Goal: Information Seeking & Learning: Learn about a topic

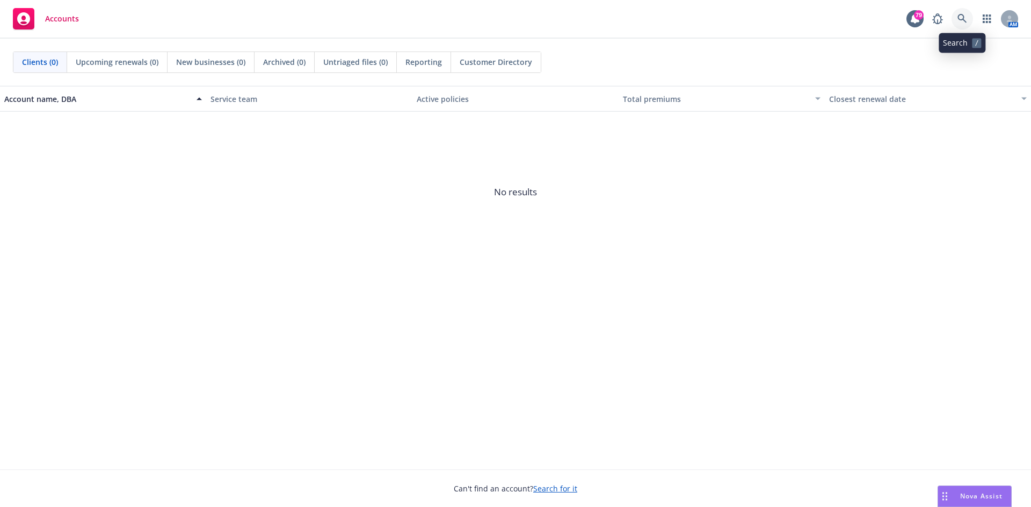
click at [961, 21] on icon at bounding box center [962, 19] width 10 height 10
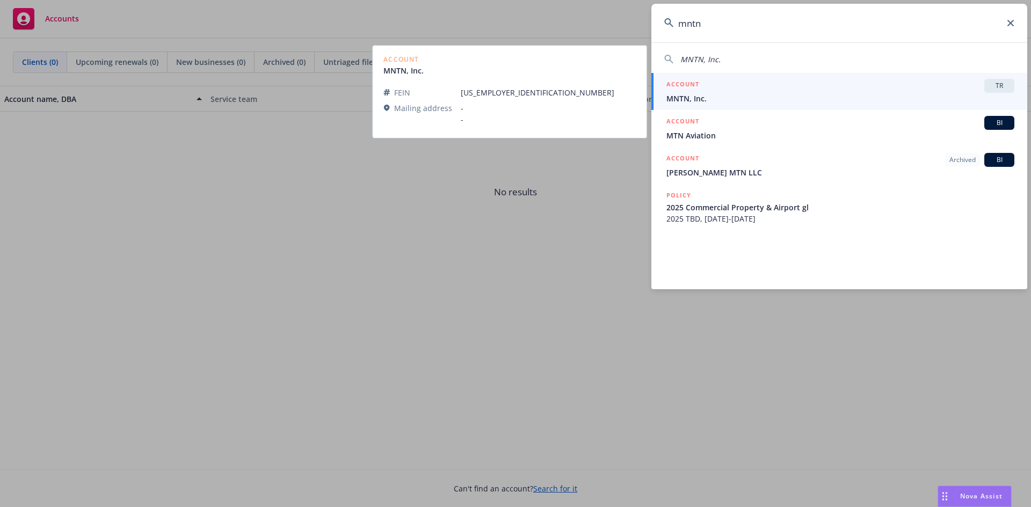
type input "mntn"
click at [793, 84] on div "ACCOUNT TR" at bounding box center [840, 86] width 348 height 14
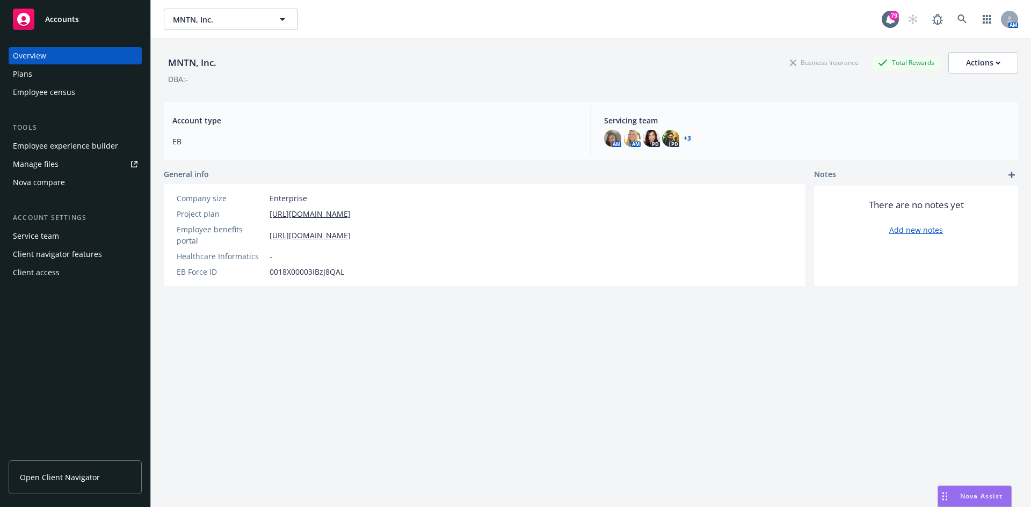
click at [54, 147] on div "Employee experience builder" at bounding box center [65, 145] width 105 height 17
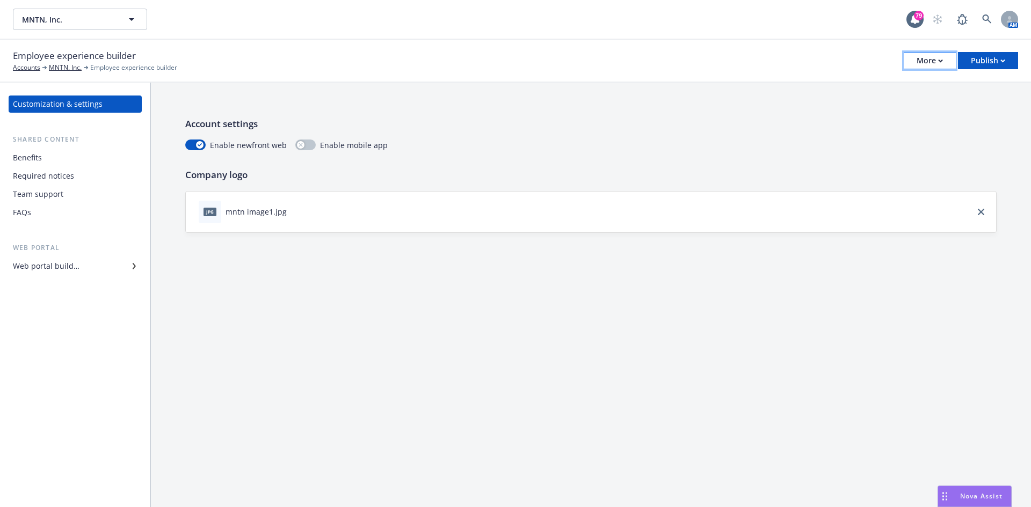
click at [939, 54] on div "More" at bounding box center [930, 61] width 26 height 16
click at [855, 82] on link "Copy preview link" at bounding box center [875, 84] width 159 height 21
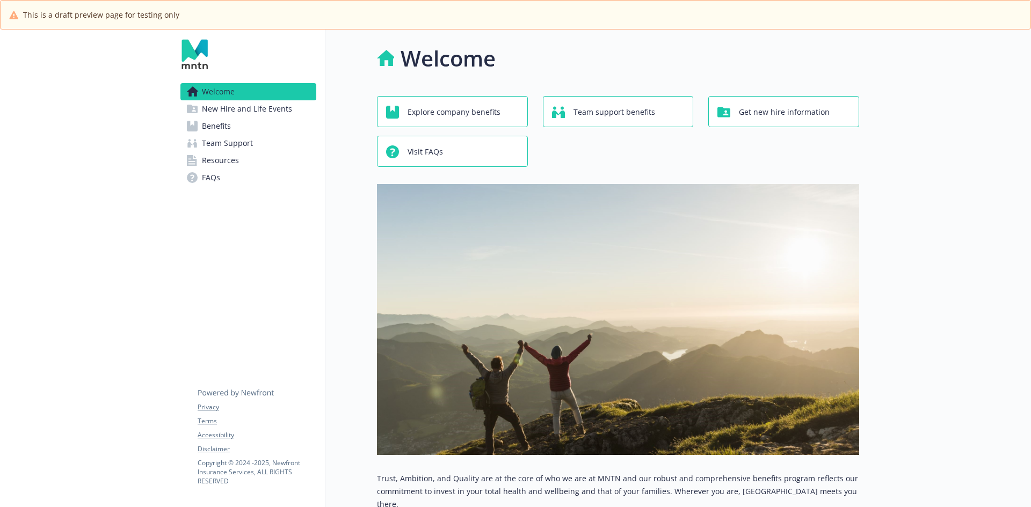
click at [230, 128] on span "Benefits" at bounding box center [216, 126] width 29 height 17
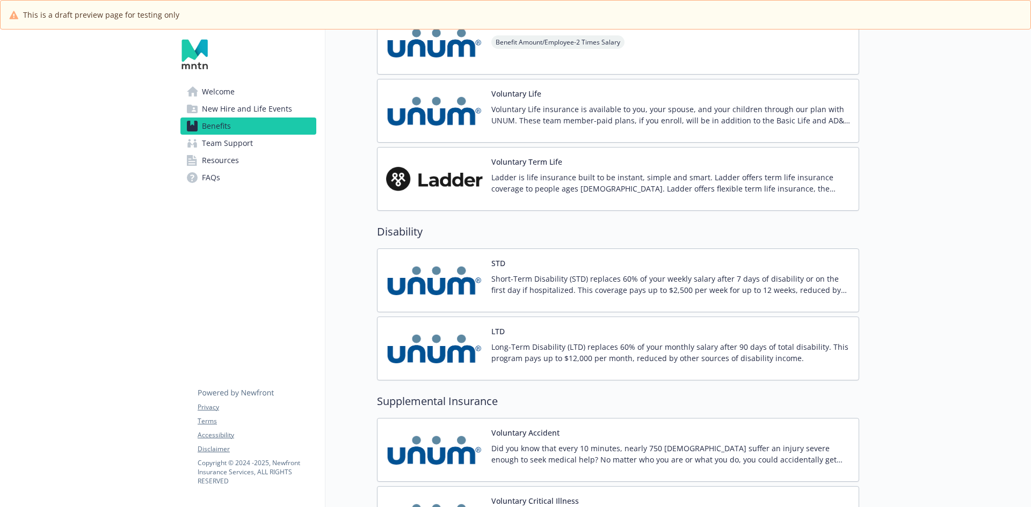
scroll to position [1074, 0]
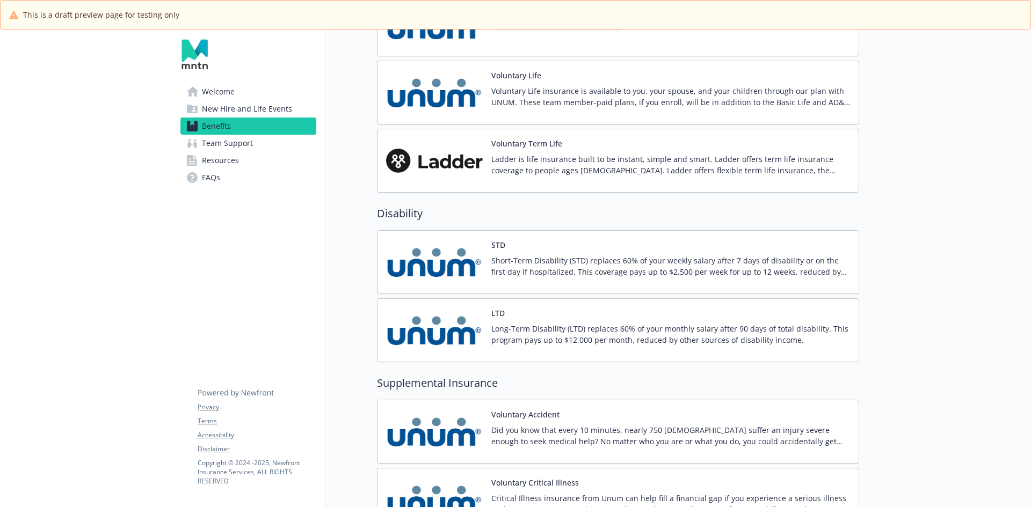
click at [497, 84] on div "Voluntary Life Voluntary Life insurance is available to you, your spouse, and y…" at bounding box center [670, 93] width 359 height 46
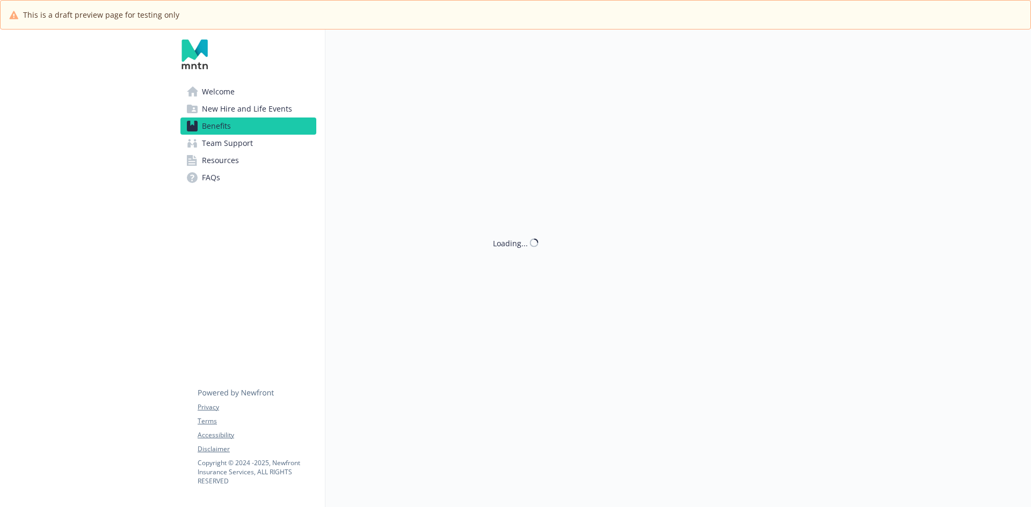
scroll to position [1074, 0]
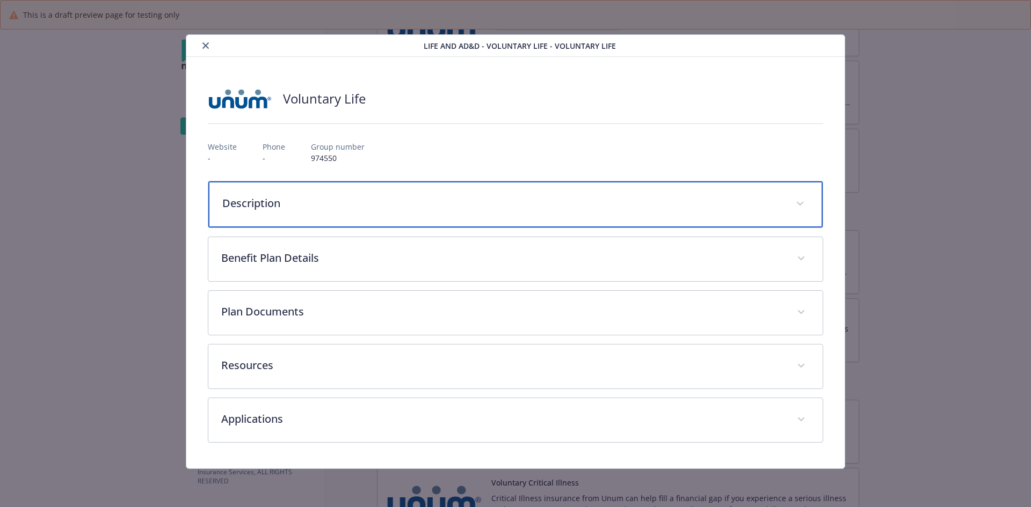
click at [268, 195] on div "Description" at bounding box center [515, 204] width 615 height 46
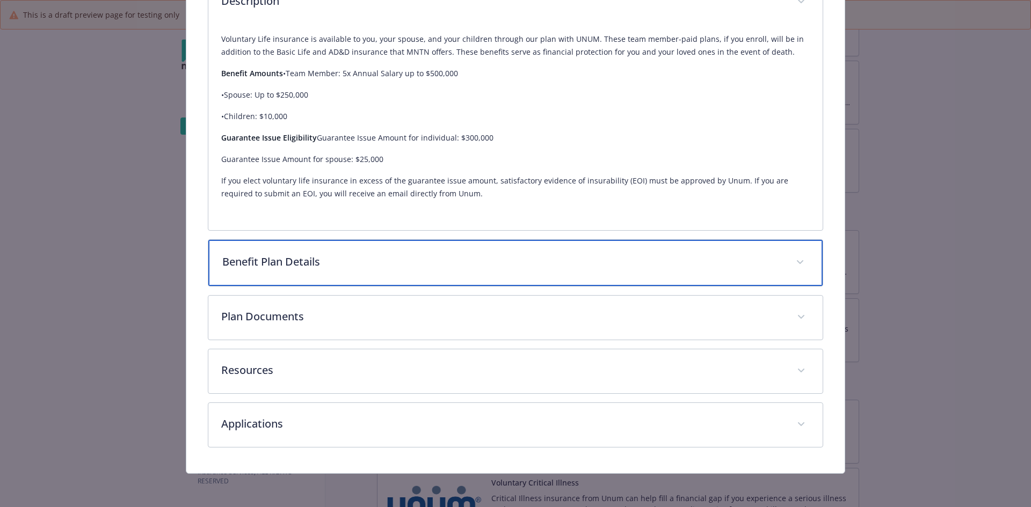
click at [357, 257] on p "Benefit Plan Details" at bounding box center [502, 262] width 561 height 16
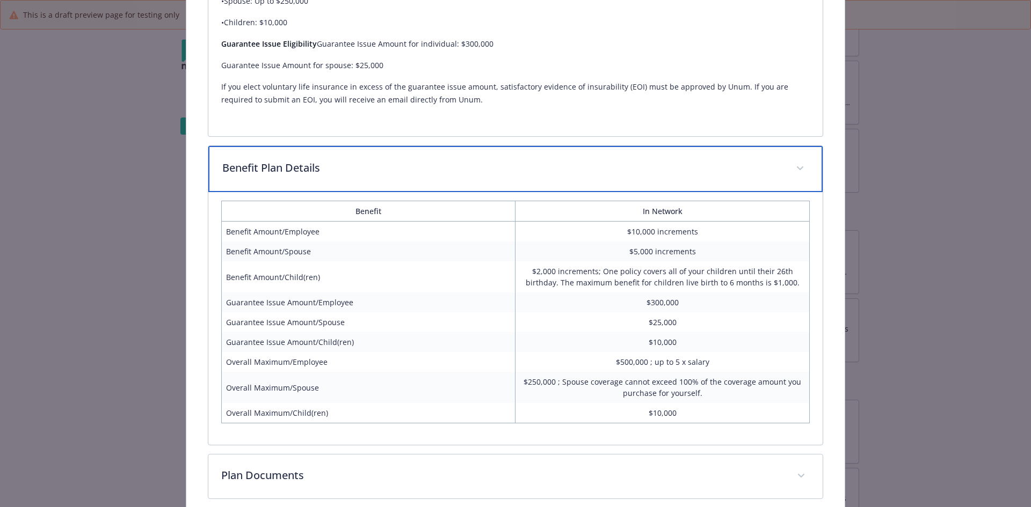
scroll to position [309, 0]
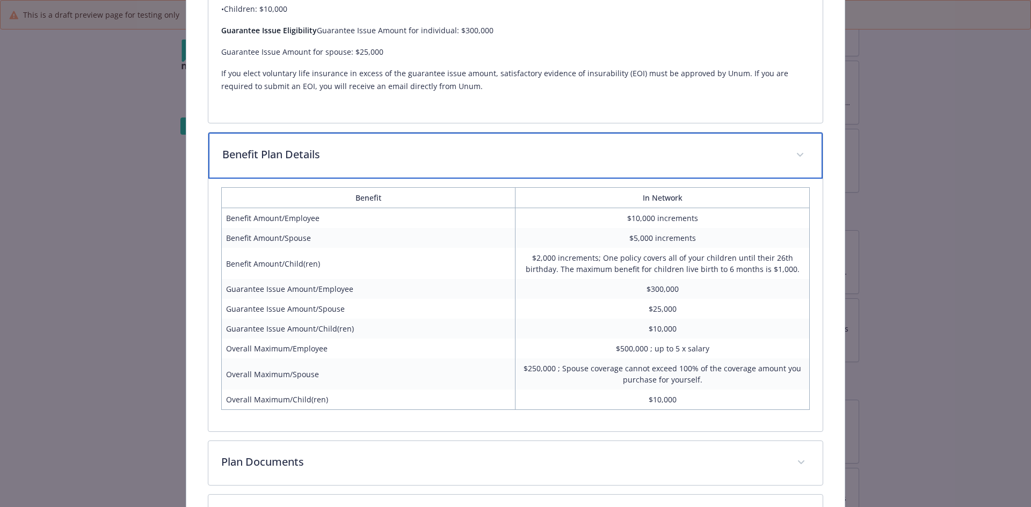
click at [339, 162] on p "Benefit Plan Details" at bounding box center [502, 155] width 561 height 16
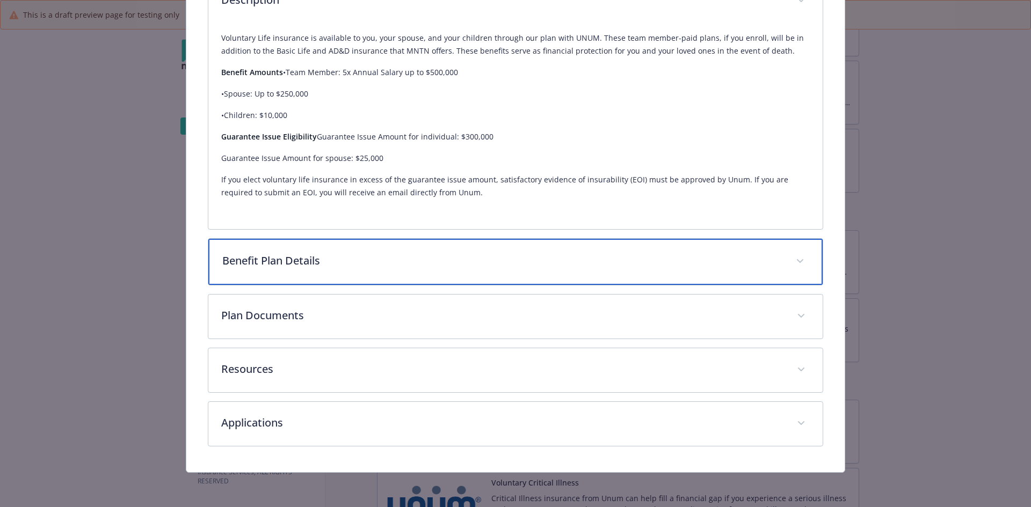
scroll to position [202, 0]
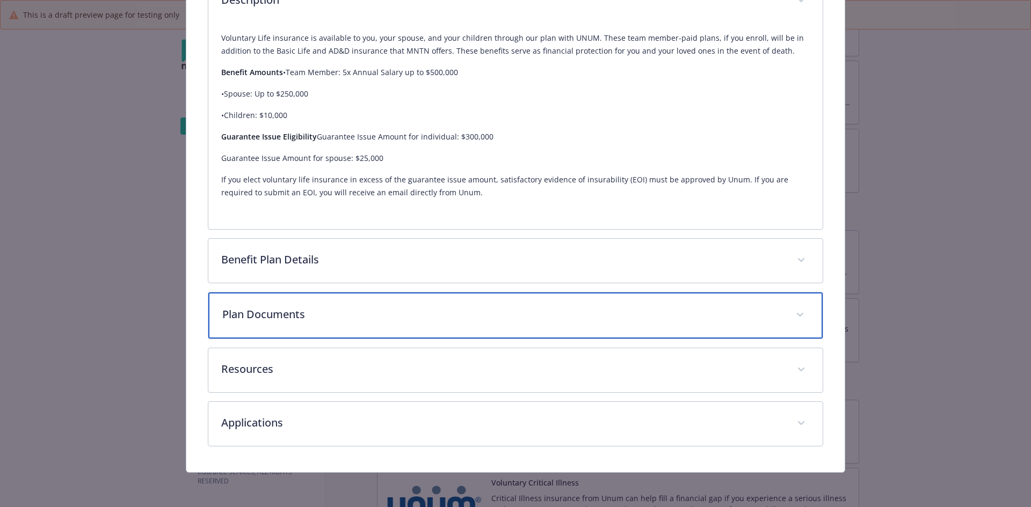
click at [314, 312] on p "Plan Documents" at bounding box center [502, 315] width 561 height 16
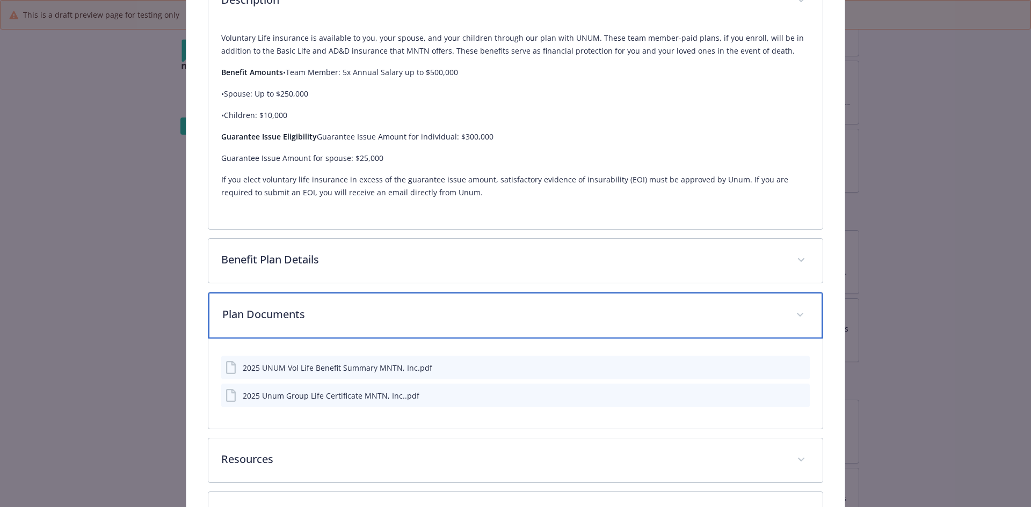
click at [314, 312] on p "Plan Documents" at bounding box center [502, 315] width 561 height 16
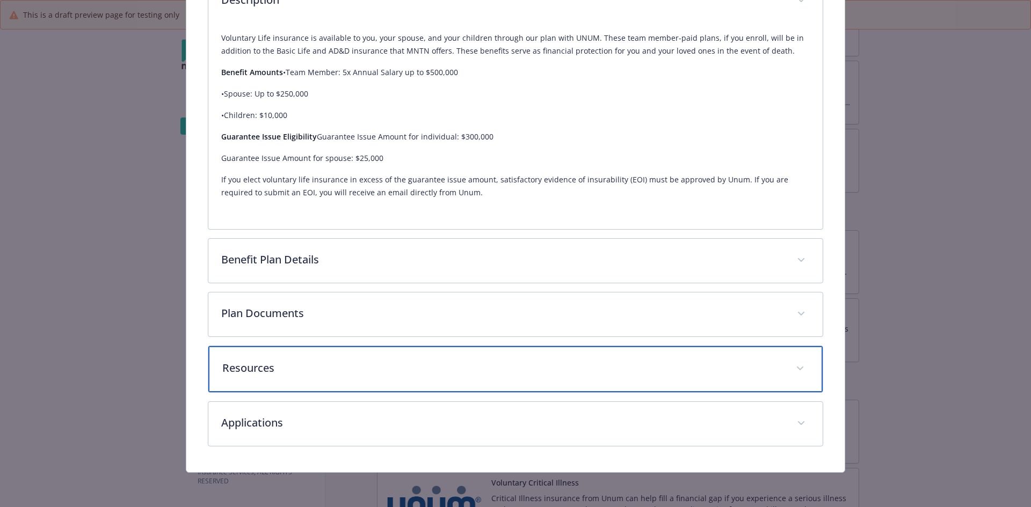
click at [309, 382] on div "Resources" at bounding box center [515, 369] width 615 height 46
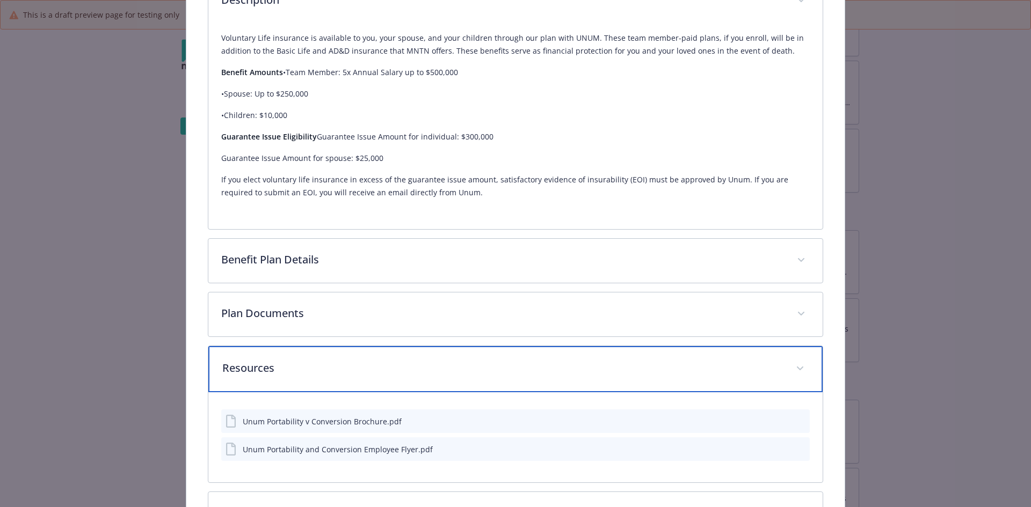
click at [309, 382] on div "Resources" at bounding box center [515, 369] width 615 height 46
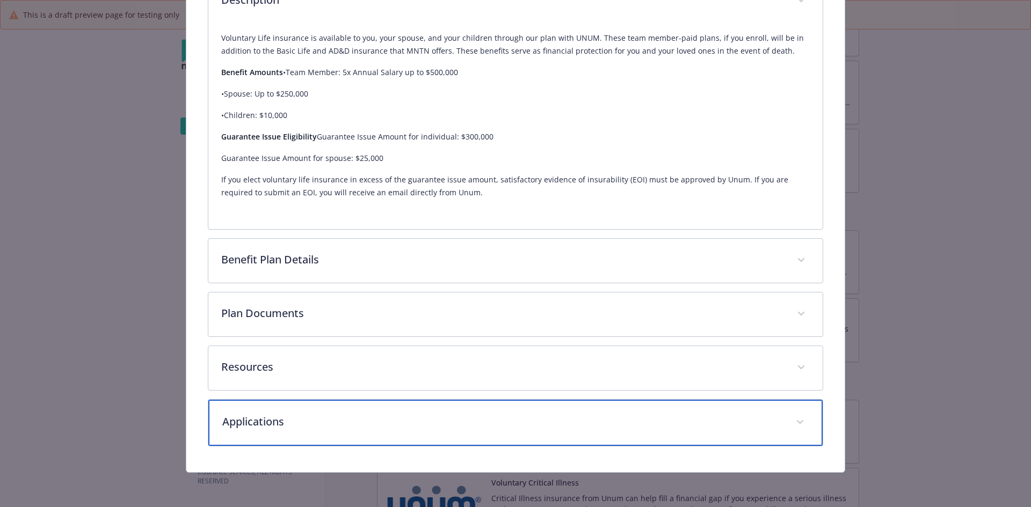
click at [300, 431] on div "Applications" at bounding box center [515, 423] width 615 height 46
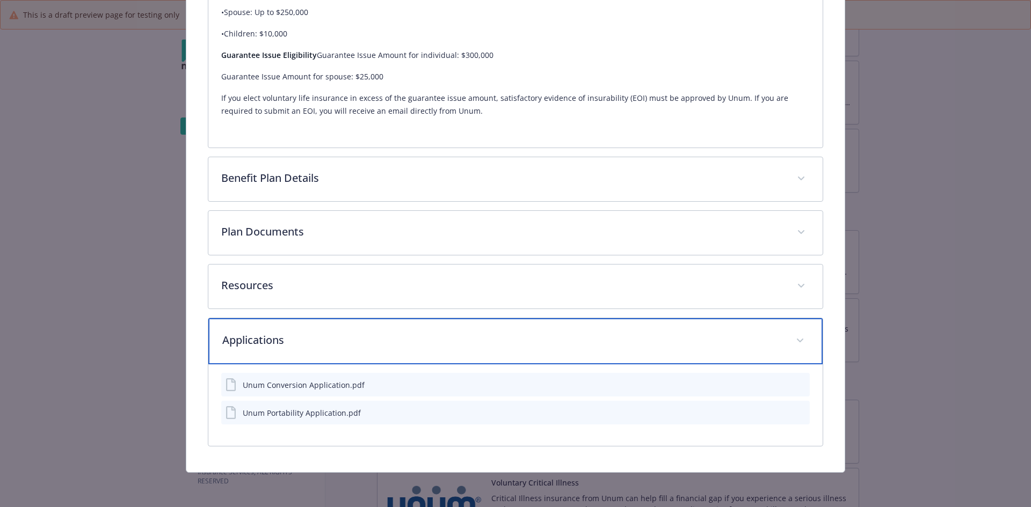
click at [287, 345] on p "Applications" at bounding box center [502, 340] width 561 height 16
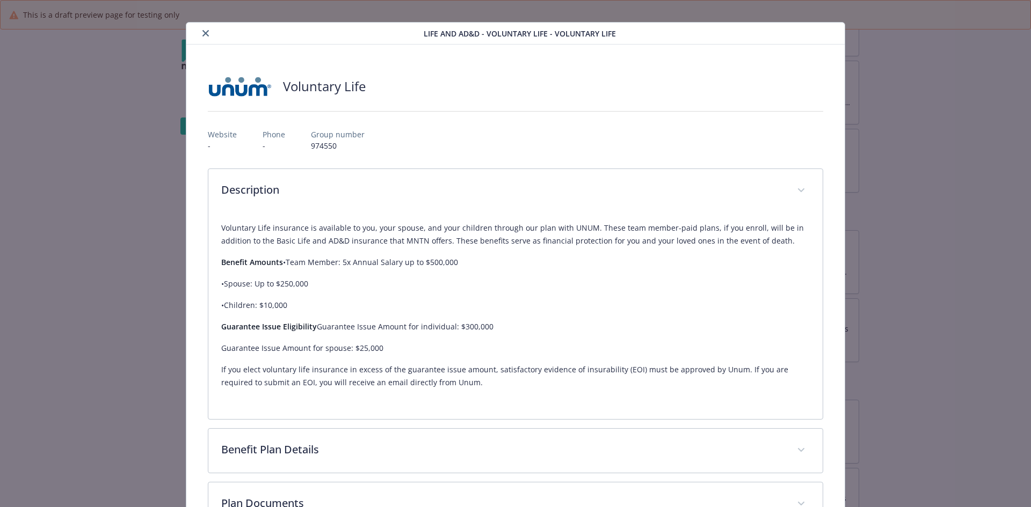
scroll to position [0, 0]
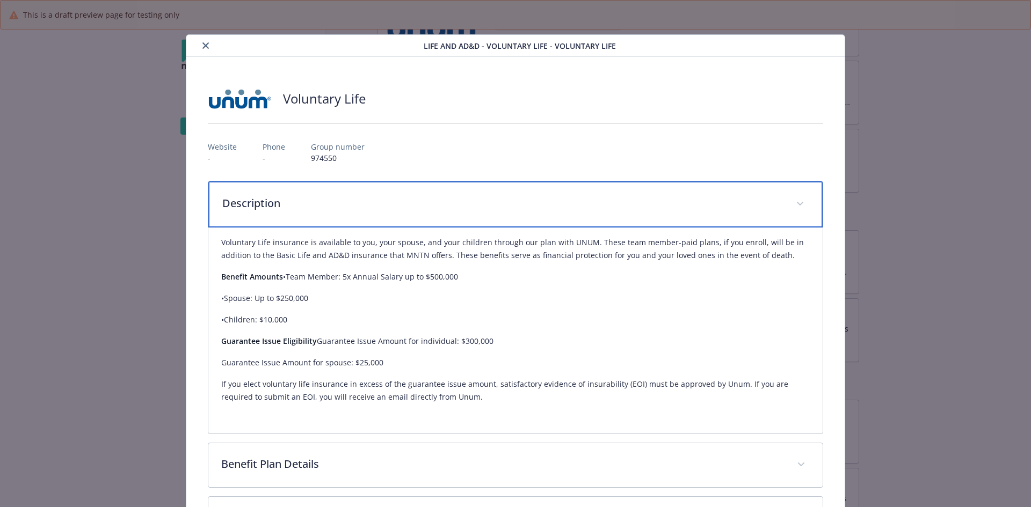
click at [289, 197] on p "Description" at bounding box center [502, 203] width 561 height 16
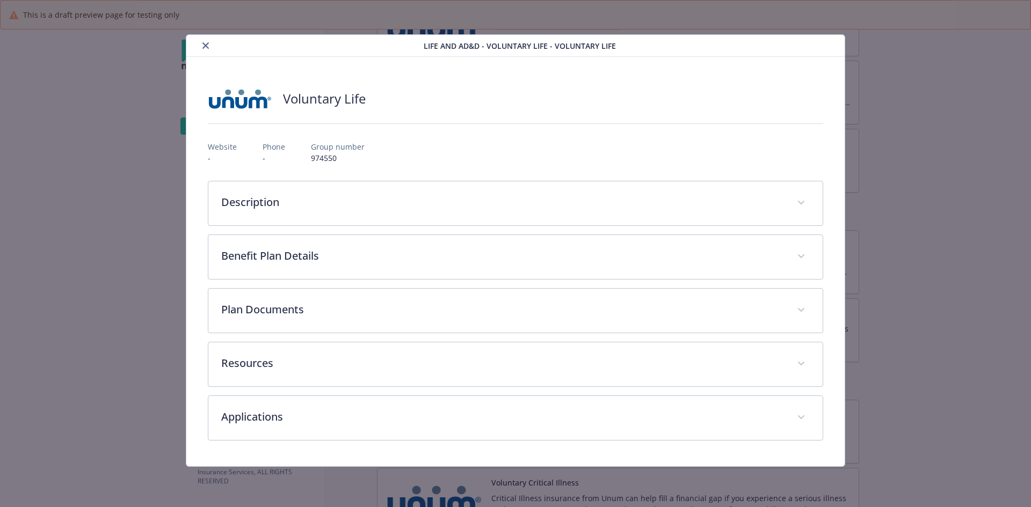
click at [208, 44] on icon "close" at bounding box center [205, 45] width 6 height 6
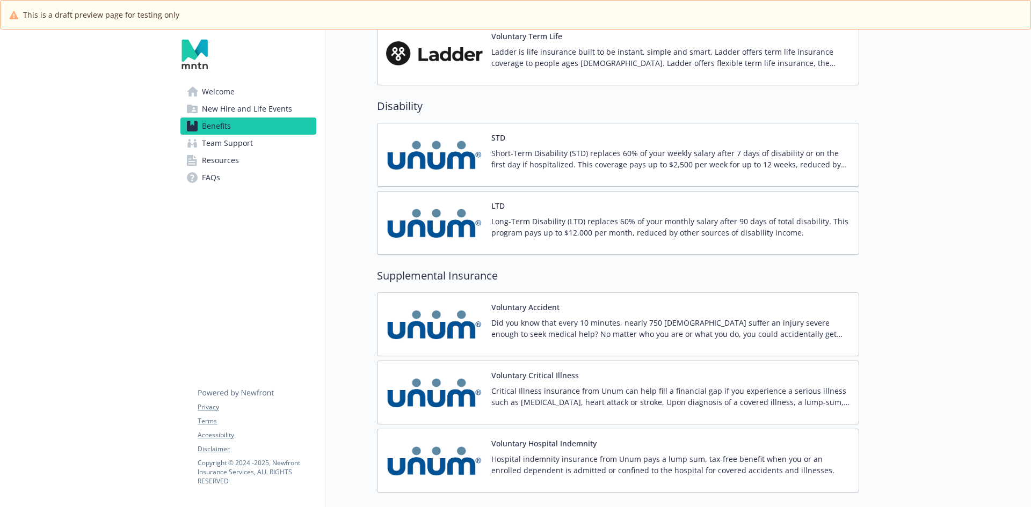
click at [532, 393] on p "Critical Illness insurance from Unum can help fill a financial gap if you exper…" at bounding box center [670, 397] width 359 height 23
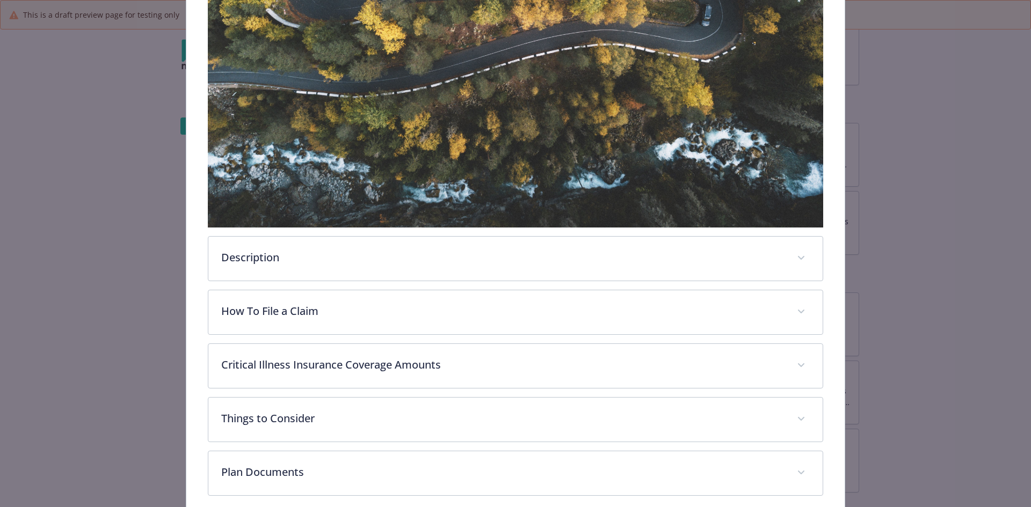
scroll to position [430, 0]
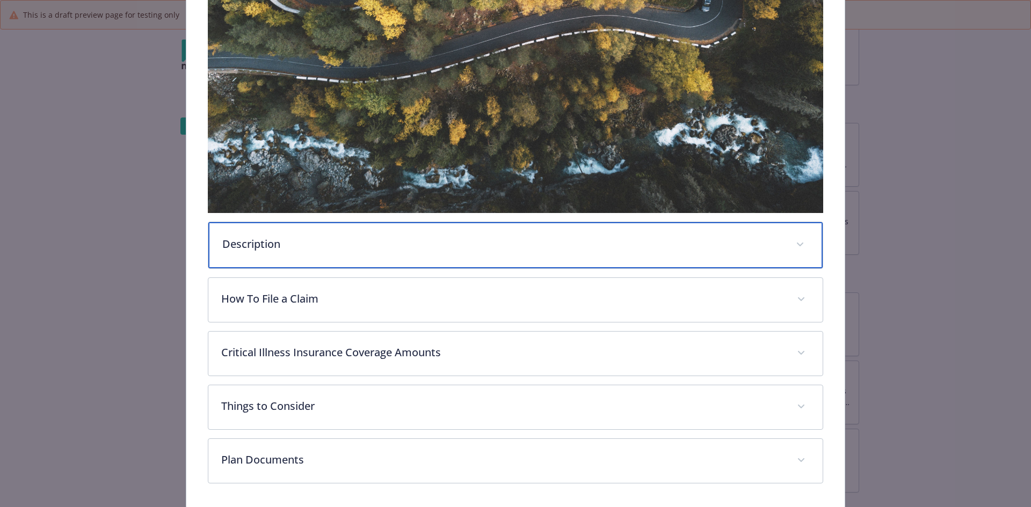
click at [307, 252] on div "Description" at bounding box center [515, 245] width 615 height 46
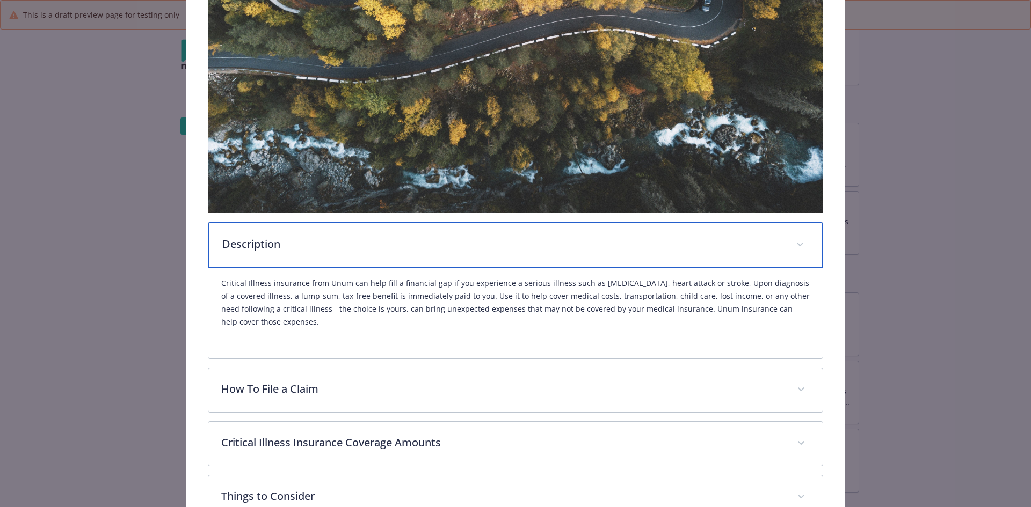
click at [307, 251] on div "Description" at bounding box center [515, 245] width 615 height 46
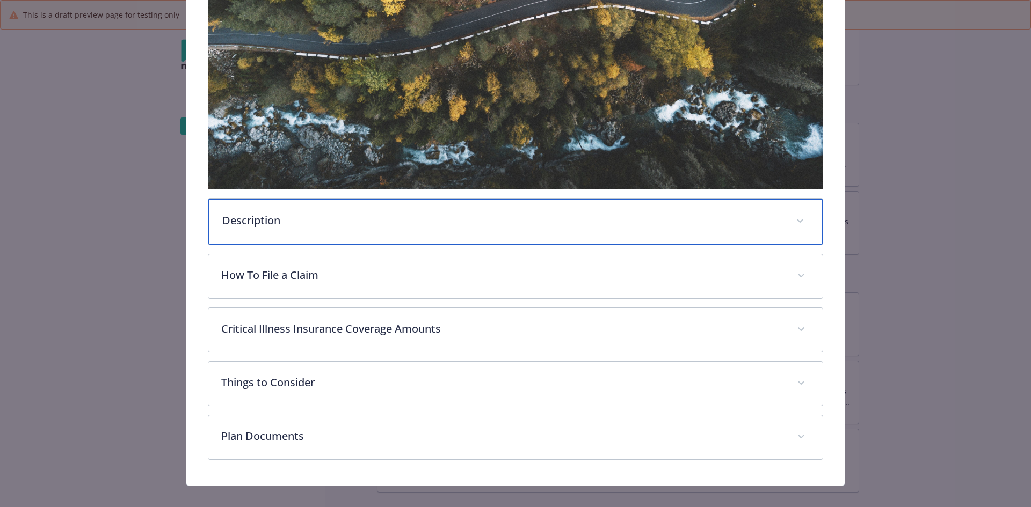
scroll to position [462, 0]
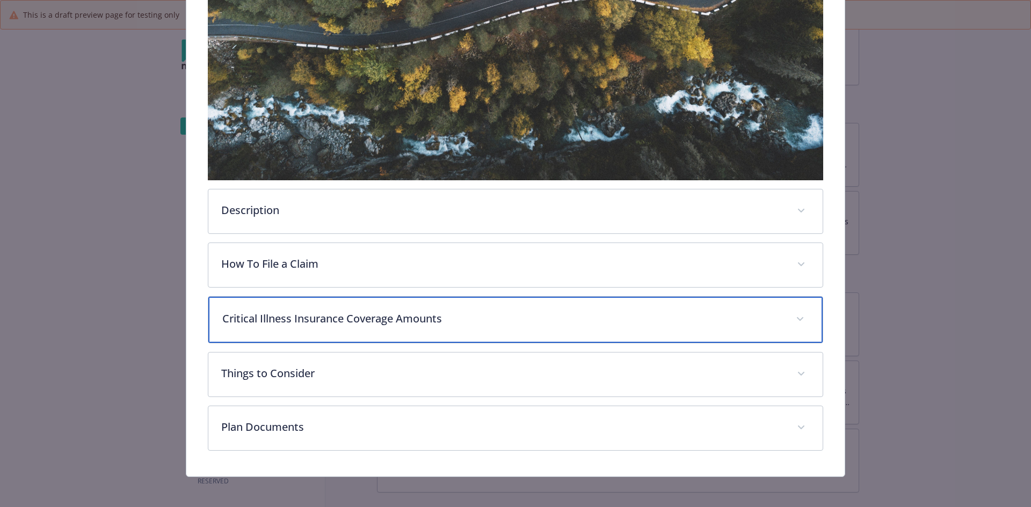
click at [277, 307] on div "Critical Illness Insurance Coverage Amounts" at bounding box center [515, 320] width 615 height 46
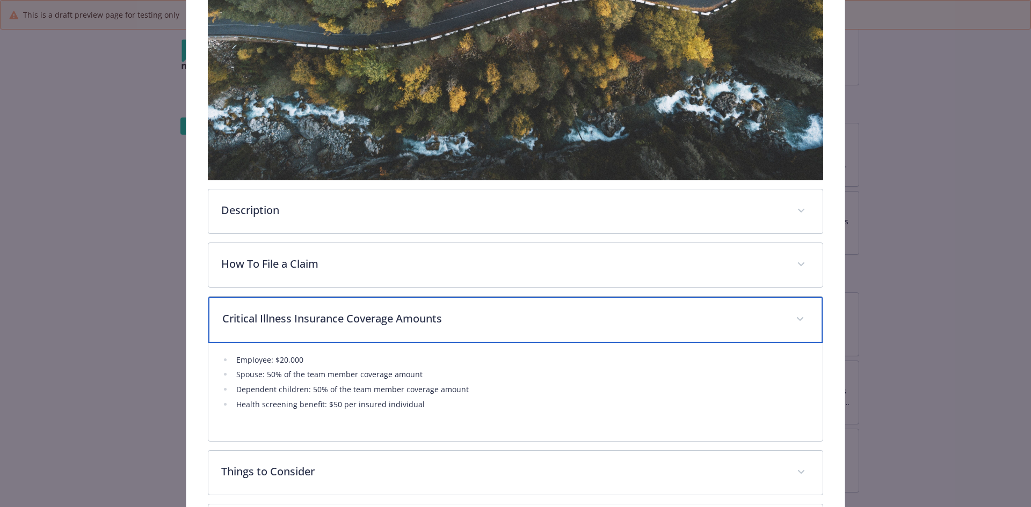
click at [277, 323] on p "Critical Illness Insurance Coverage Amounts" at bounding box center [502, 319] width 561 height 16
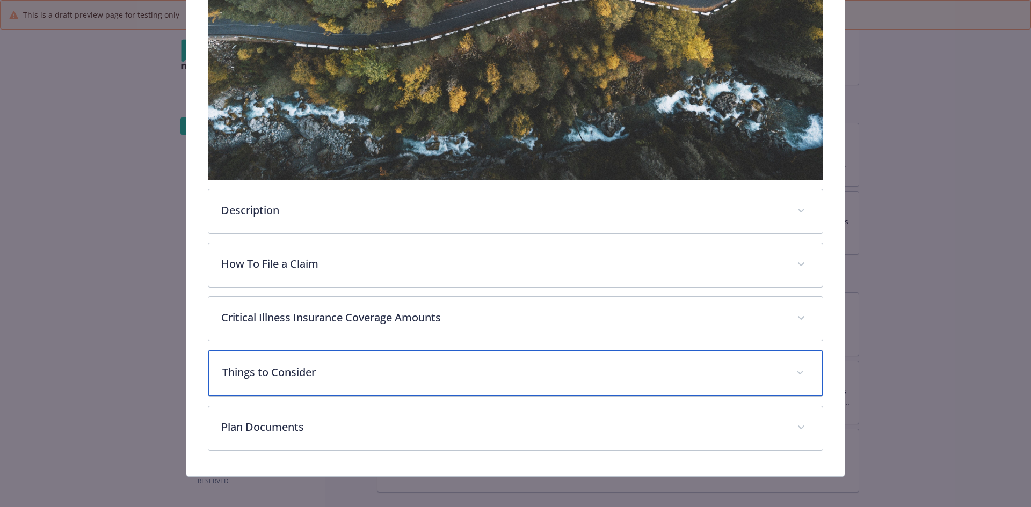
click at [274, 361] on div "Things to Consider" at bounding box center [515, 374] width 615 height 46
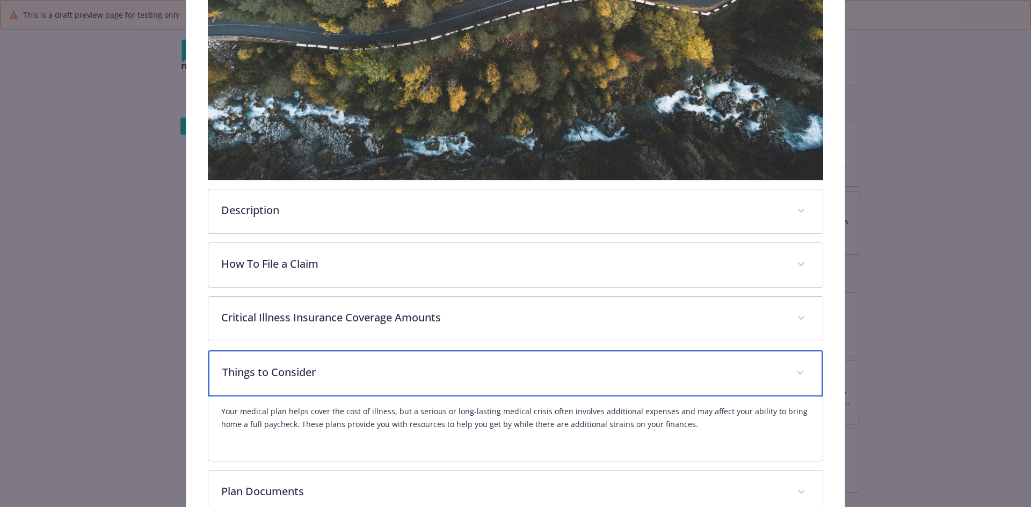
click at [274, 365] on p "Things to Consider" at bounding box center [502, 373] width 561 height 16
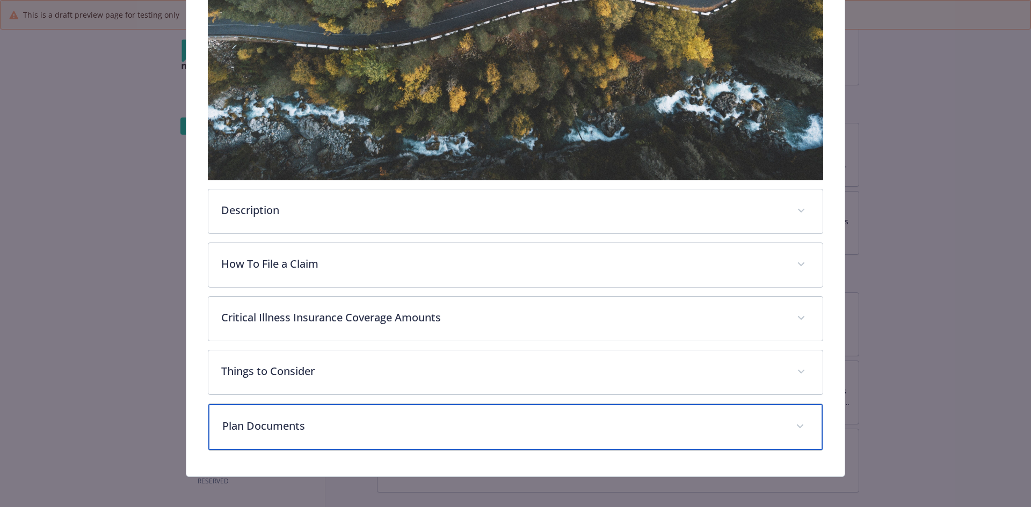
click at [258, 411] on div "Plan Documents" at bounding box center [515, 427] width 615 height 46
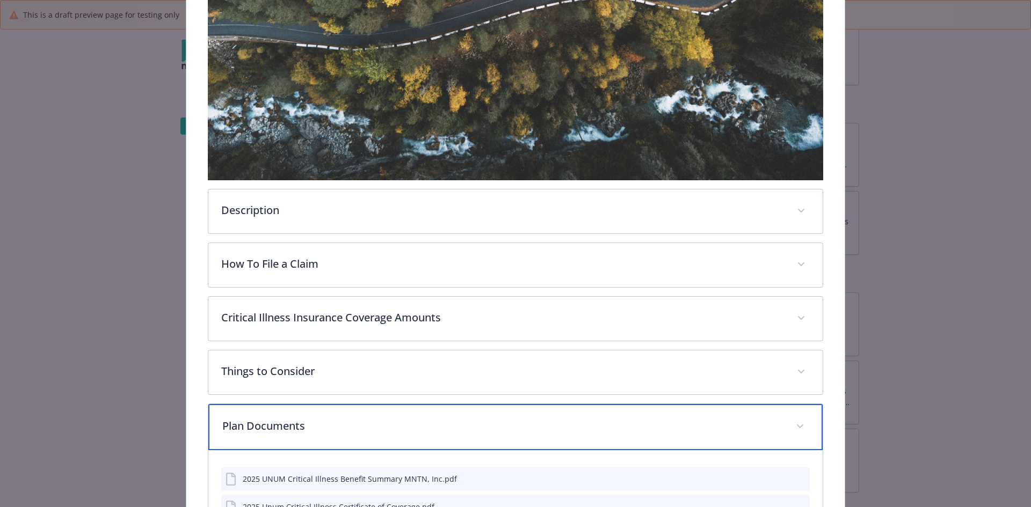
scroll to position [516, 0]
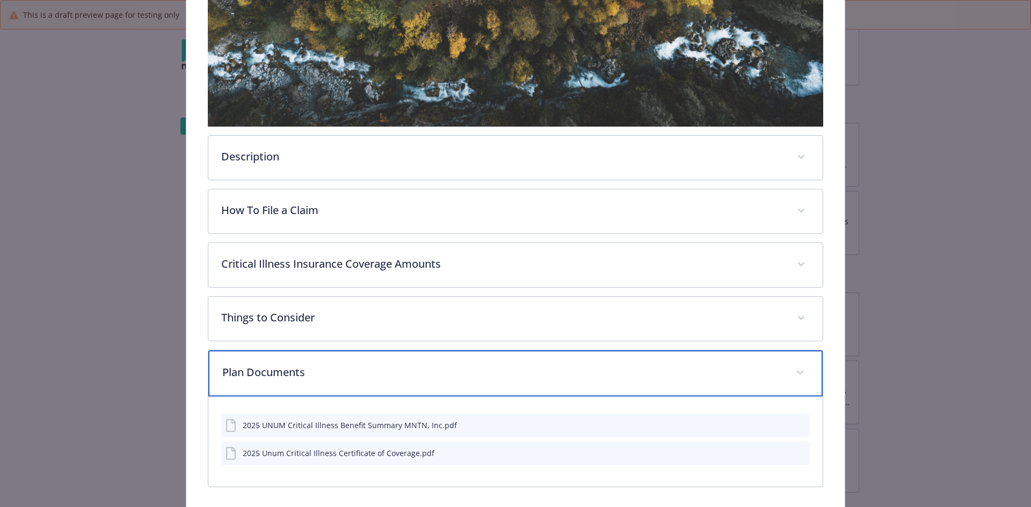
click at [252, 375] on p "Plan Documents" at bounding box center [502, 373] width 561 height 16
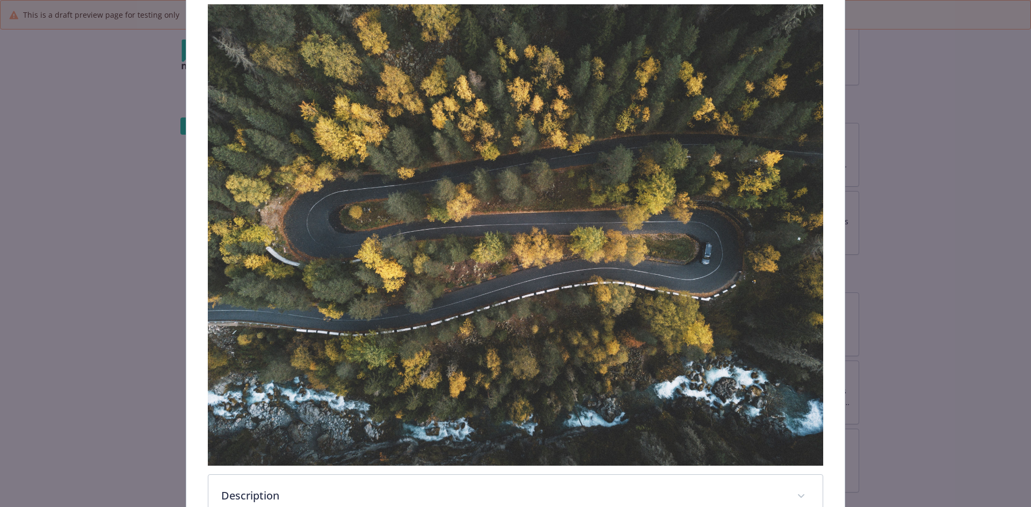
scroll to position [0, 0]
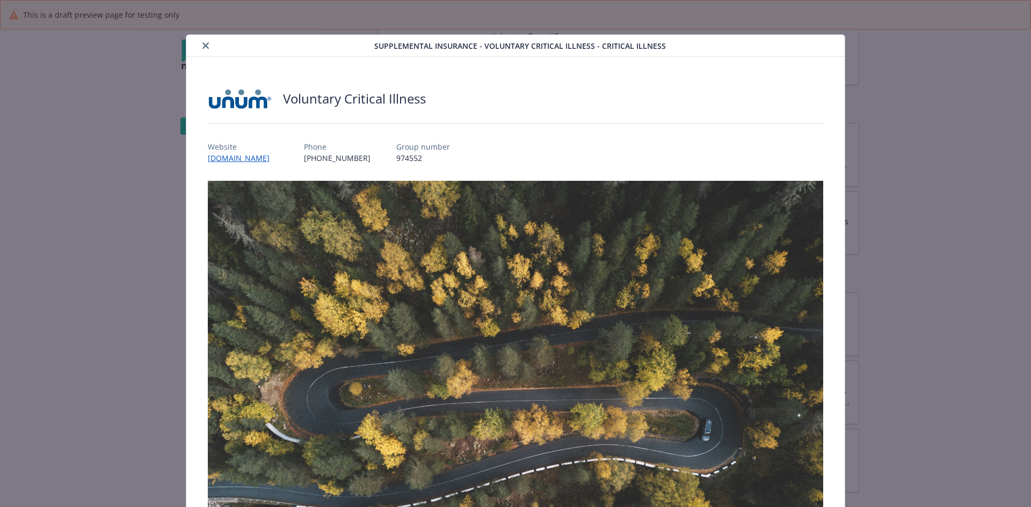
click at [202, 46] on icon "close" at bounding box center [205, 45] width 6 height 6
